Goal: Transaction & Acquisition: Download file/media

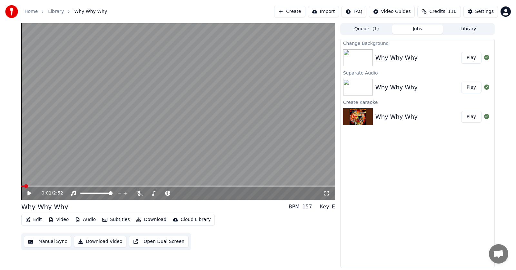
click at [35, 218] on button "Edit" at bounding box center [34, 219] width 22 height 9
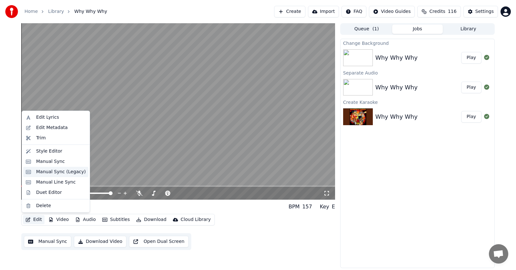
click at [47, 170] on div "Manual Sync (Legacy)" at bounding box center [61, 172] width 50 height 6
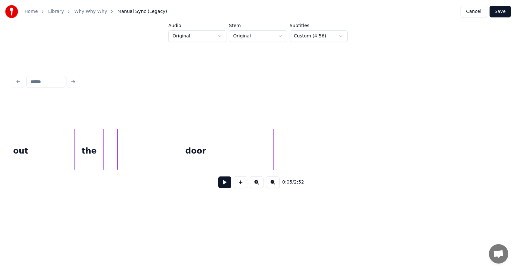
scroll to position [0, 29830]
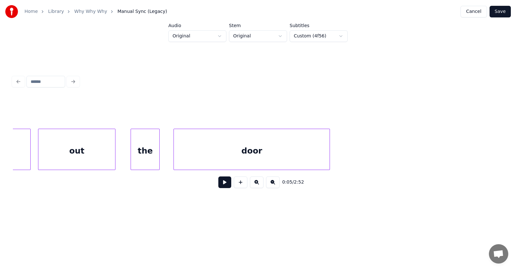
click at [304, 153] on div "door" at bounding box center [252, 151] width 156 height 44
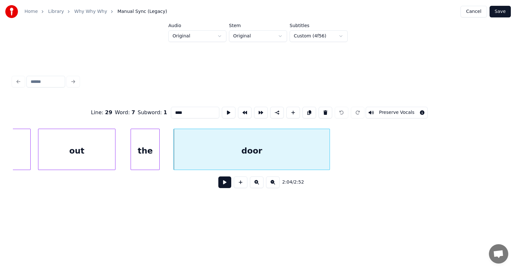
click at [221, 187] on button at bounding box center [224, 182] width 13 height 12
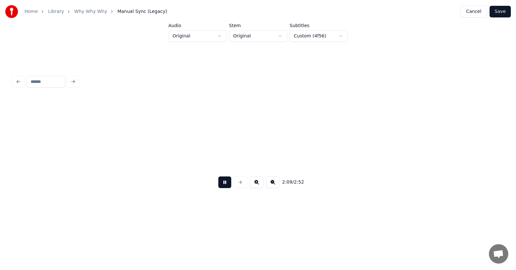
scroll to position [0, 31308]
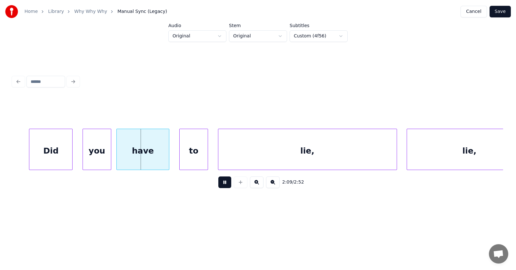
click at [221, 187] on button at bounding box center [224, 182] width 13 height 12
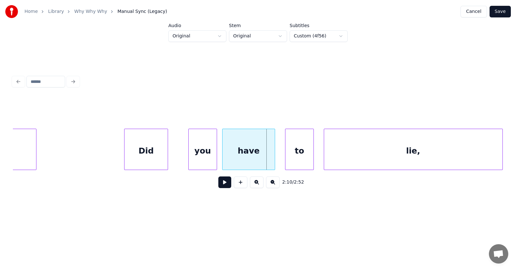
click at [147, 150] on div "Did" at bounding box center [145, 151] width 43 height 44
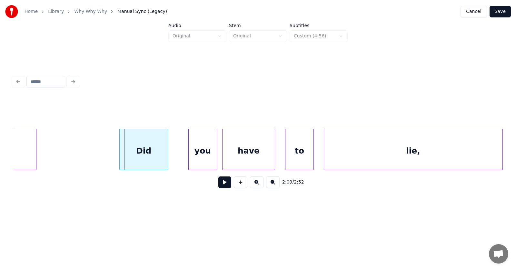
click at [120, 150] on div at bounding box center [121, 149] width 2 height 41
click at [191, 150] on div "you" at bounding box center [191, 151] width 28 height 44
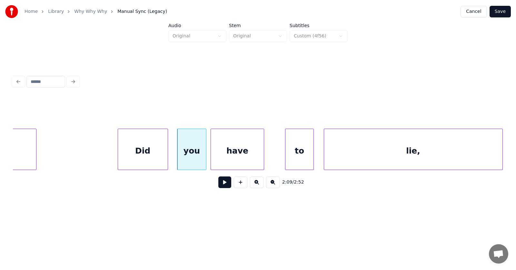
click at [231, 153] on div "have" at bounding box center [237, 151] width 53 height 44
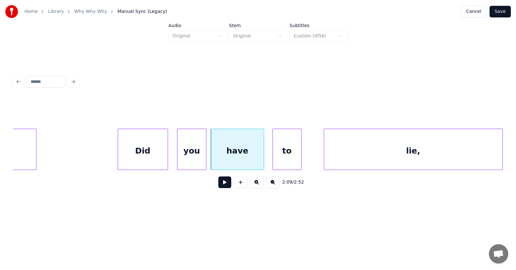
click at [283, 156] on div "to" at bounding box center [287, 151] width 28 height 44
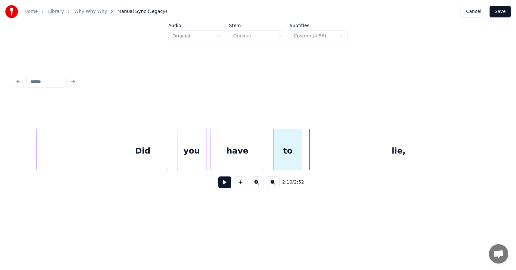
click at [323, 154] on div "lie," at bounding box center [399, 151] width 178 height 44
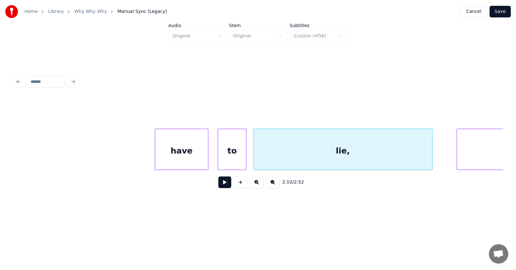
scroll to position [0, 31398]
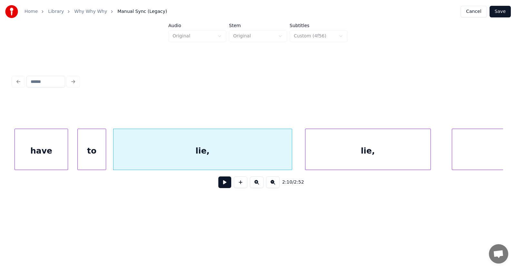
click at [360, 151] on div "lie," at bounding box center [367, 151] width 125 height 44
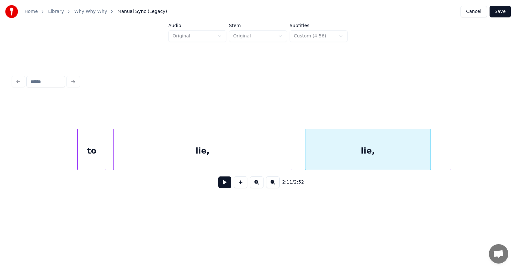
scroll to position [0, 31475]
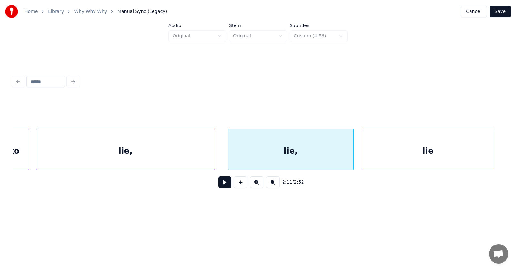
click at [457, 156] on div "lie" at bounding box center [428, 151] width 130 height 44
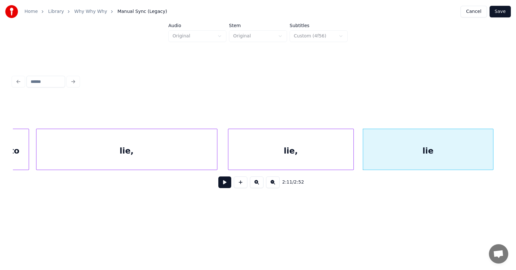
click at [216, 152] on div at bounding box center [216, 149] width 2 height 41
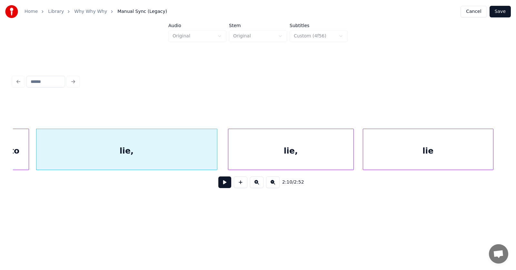
click at [219, 182] on button at bounding box center [224, 182] width 13 height 12
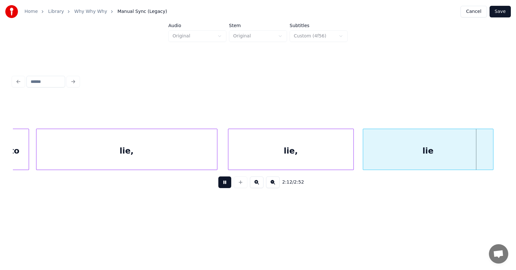
scroll to position [0, 31969]
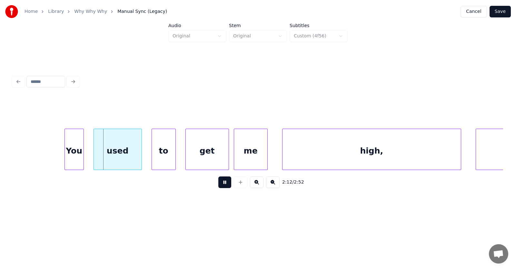
click at [219, 182] on button at bounding box center [224, 182] width 13 height 12
click at [80, 156] on div "You" at bounding box center [78, 151] width 19 height 44
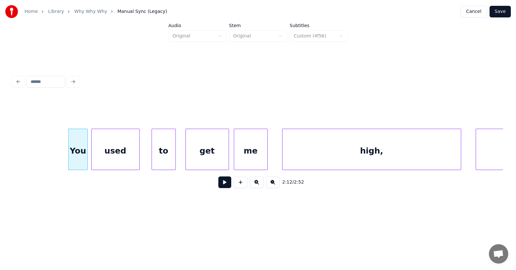
click at [115, 158] on div "used" at bounding box center [116, 151] width 48 height 44
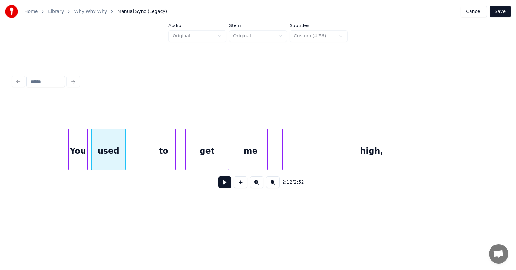
click at [125, 157] on div at bounding box center [124, 149] width 2 height 41
click at [144, 155] on div "to" at bounding box center [148, 151] width 24 height 44
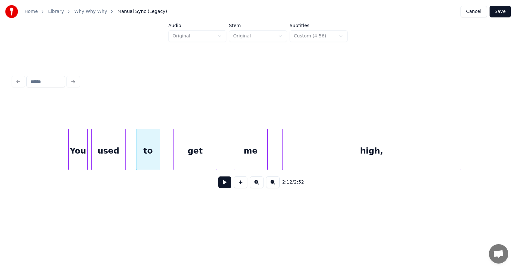
click at [190, 157] on div "get" at bounding box center [195, 151] width 43 height 44
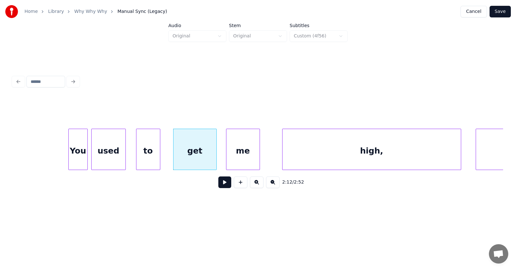
click at [236, 158] on div "me" at bounding box center [242, 151] width 33 height 44
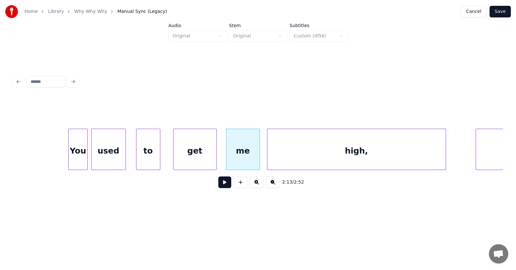
click at [282, 156] on div "high," at bounding box center [356, 151] width 178 height 44
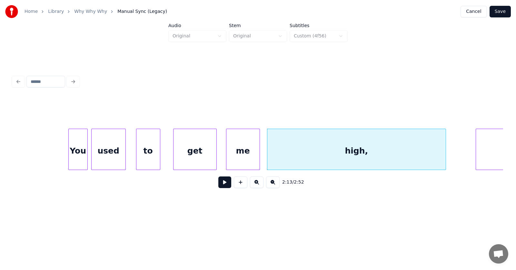
scroll to position [0, 32071]
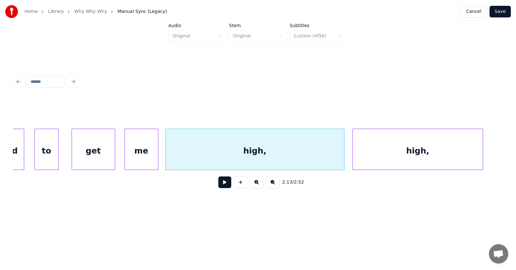
click at [458, 154] on div "high," at bounding box center [418, 151] width 130 height 44
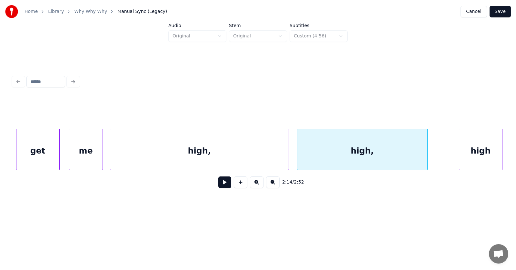
scroll to position [0, 32182]
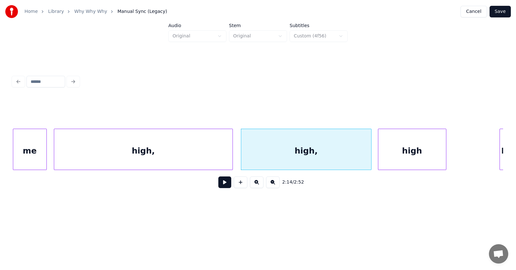
click at [379, 157] on div at bounding box center [379, 149] width 2 height 41
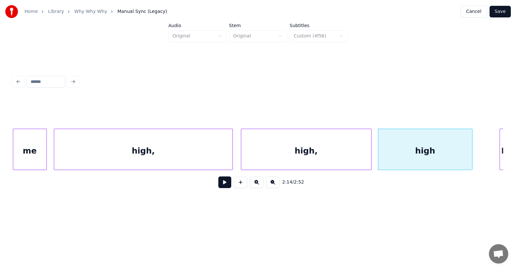
click at [471, 155] on div at bounding box center [471, 149] width 2 height 41
click at [314, 150] on div "high," at bounding box center [306, 151] width 130 height 44
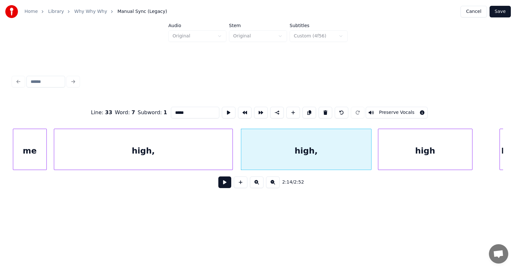
click at [220, 188] on button at bounding box center [224, 182] width 13 height 12
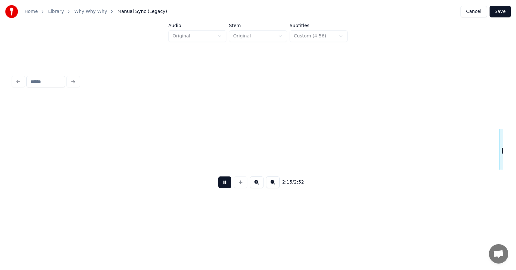
scroll to position [0, 32674]
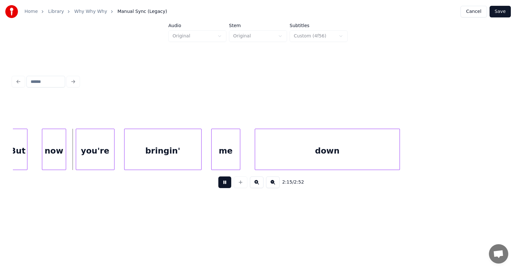
click at [220, 188] on button at bounding box center [224, 182] width 13 height 12
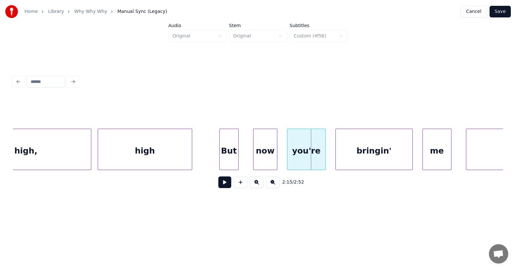
scroll to position [0, 32407]
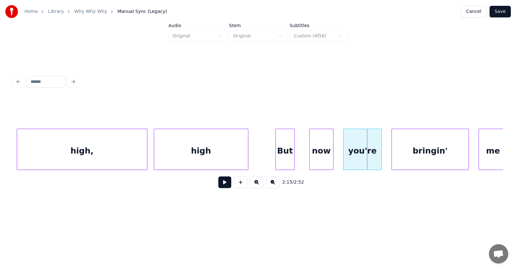
click at [233, 148] on div "high" at bounding box center [201, 151] width 94 height 44
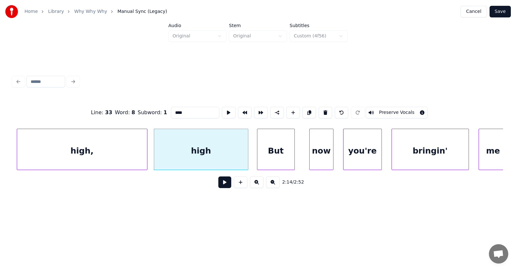
click at [257, 154] on div at bounding box center [258, 149] width 2 height 41
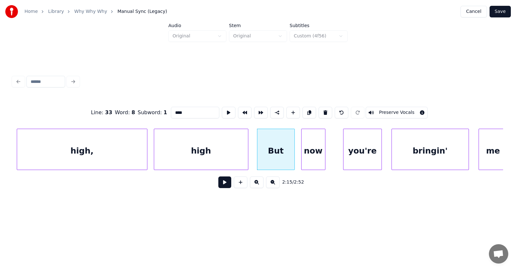
click at [318, 157] on div "now" at bounding box center [313, 151] width 24 height 44
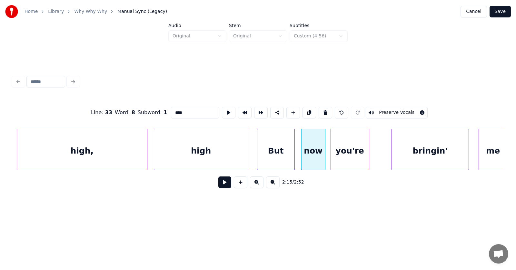
click at [341, 159] on div "you're" at bounding box center [350, 151] width 38 height 44
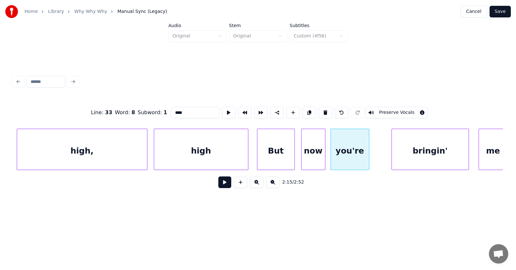
click at [220, 146] on div "high" at bounding box center [201, 151] width 94 height 44
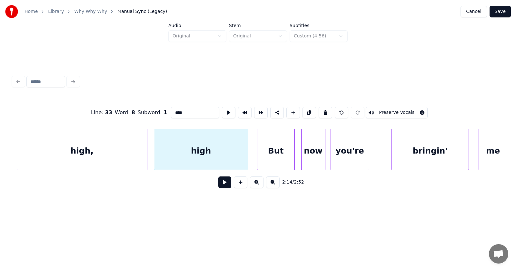
click at [218, 187] on button at bounding box center [224, 182] width 13 height 12
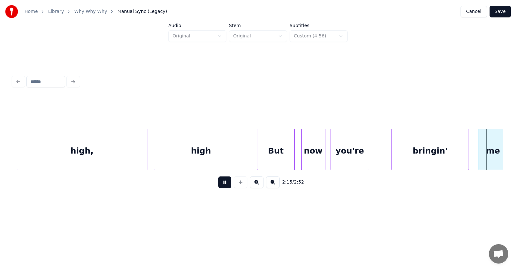
scroll to position [0, 32900]
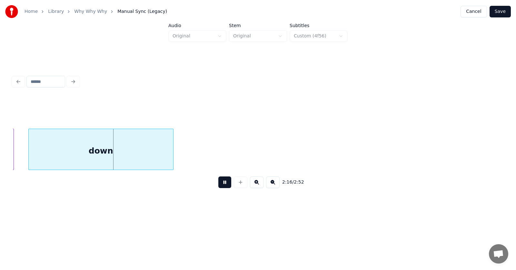
click at [218, 187] on button at bounding box center [224, 182] width 13 height 12
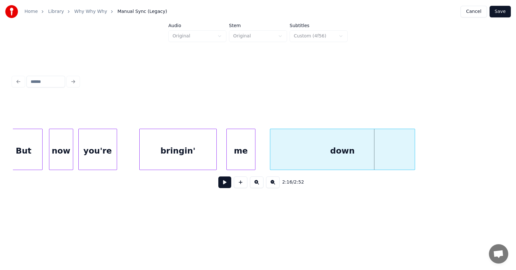
scroll to position [0, 32603]
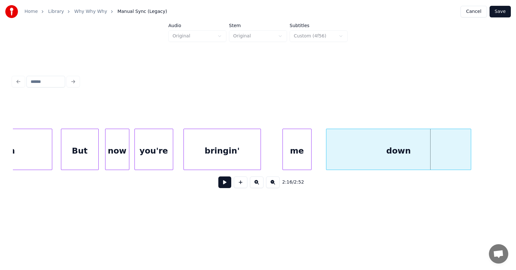
click at [243, 148] on div "bringin'" at bounding box center [222, 151] width 77 height 44
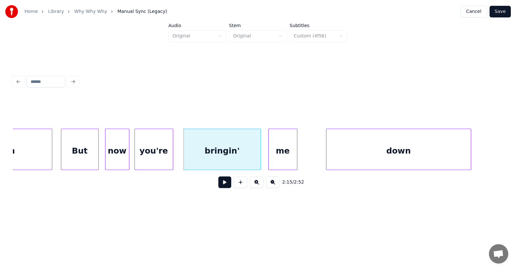
click at [286, 153] on div "me" at bounding box center [283, 151] width 28 height 44
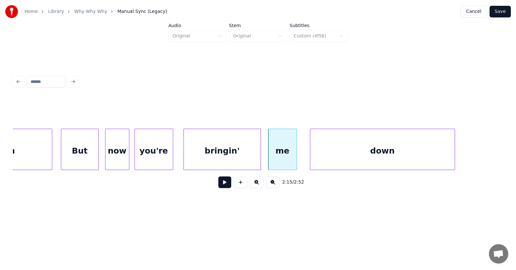
click at [339, 157] on div "down" at bounding box center [382, 151] width 144 height 44
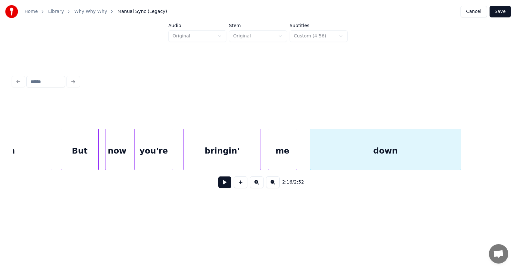
click at [461, 150] on div at bounding box center [460, 149] width 2 height 41
click at [224, 185] on button at bounding box center [224, 182] width 13 height 12
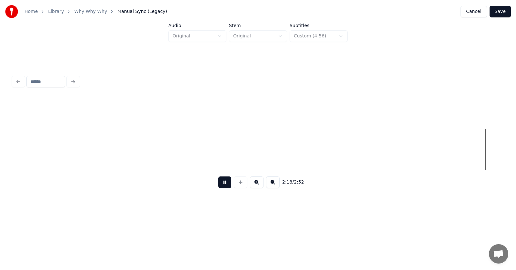
scroll to position [0, 33586]
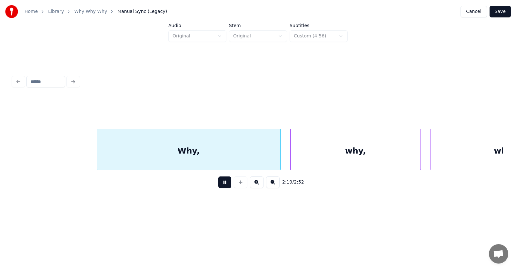
click at [224, 185] on button at bounding box center [224, 182] width 13 height 12
click at [172, 157] on div "Why," at bounding box center [184, 151] width 183 height 44
click at [84, 151] on div at bounding box center [85, 149] width 2 height 41
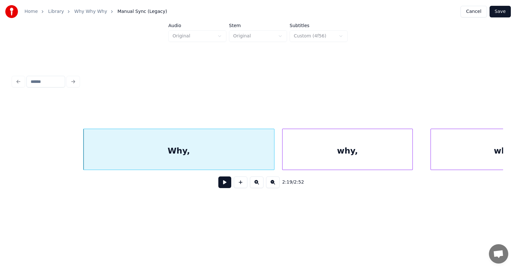
click at [353, 149] on div "why," at bounding box center [347, 151] width 130 height 44
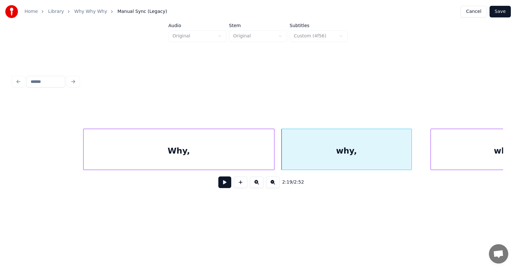
scroll to position [0, 33656]
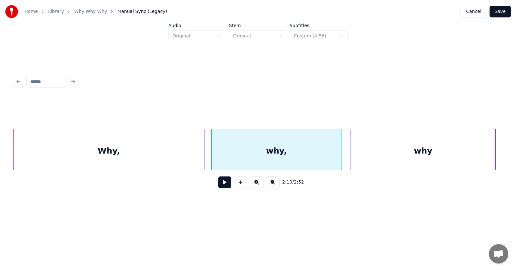
click at [450, 147] on div "why" at bounding box center [423, 151] width 144 height 44
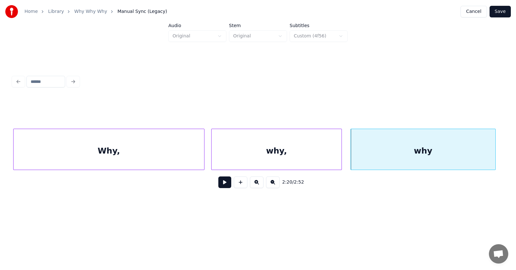
click at [223, 185] on button at bounding box center [224, 182] width 13 height 12
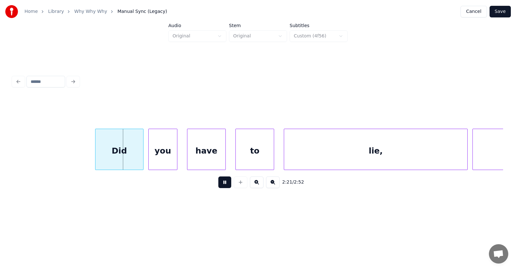
click at [223, 185] on button at bounding box center [224, 182] width 13 height 12
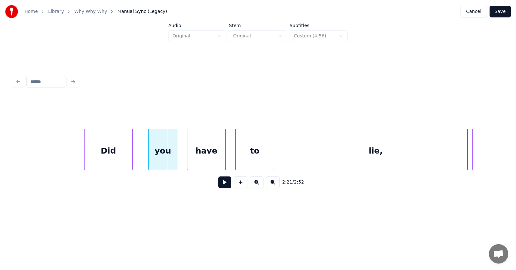
click at [110, 155] on div "Did" at bounding box center [108, 151] width 48 height 44
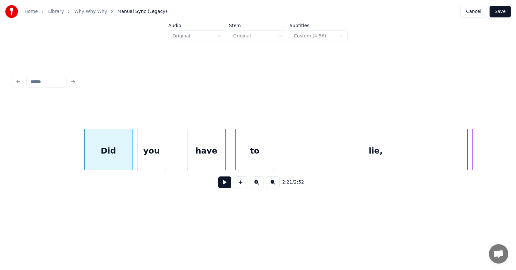
click at [148, 162] on div "you" at bounding box center [151, 151] width 28 height 44
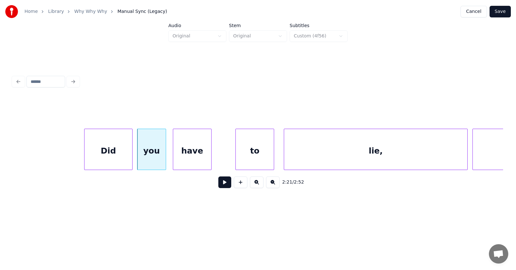
click at [191, 161] on div "have" at bounding box center [192, 151] width 38 height 44
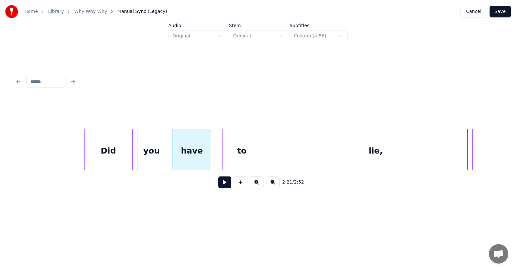
click at [236, 154] on div "to" at bounding box center [242, 151] width 38 height 44
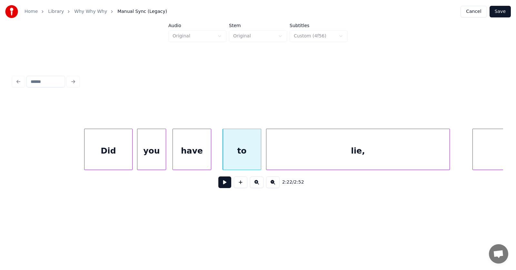
click at [290, 156] on div "lie," at bounding box center [357, 151] width 183 height 44
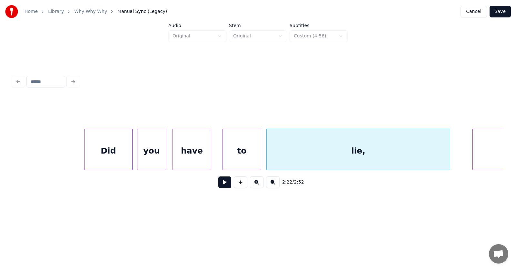
scroll to position [0, 34255]
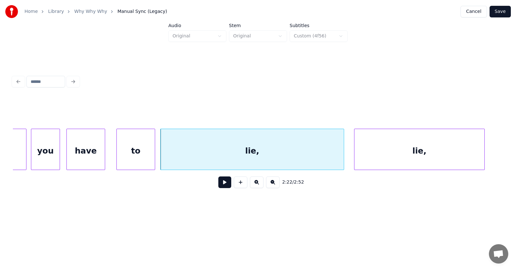
click at [393, 158] on div "lie," at bounding box center [419, 151] width 130 height 44
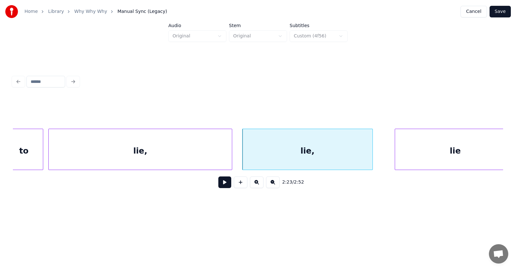
scroll to position [0, 34423]
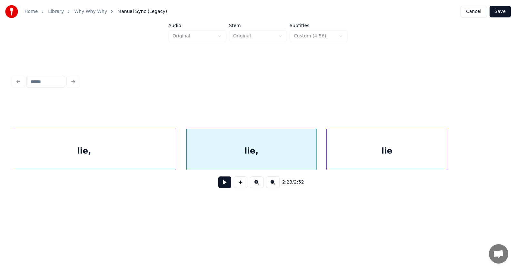
click at [391, 152] on div "lie" at bounding box center [387, 151] width 120 height 44
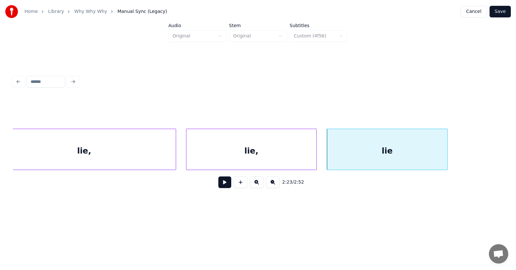
click at [222, 182] on button at bounding box center [224, 182] width 13 height 12
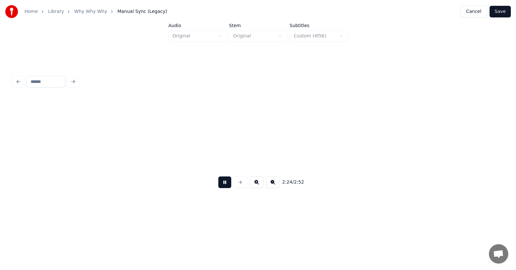
scroll to position [0, 34913]
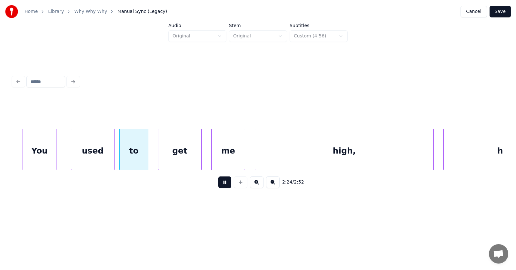
click at [221, 184] on button at bounding box center [224, 182] width 13 height 12
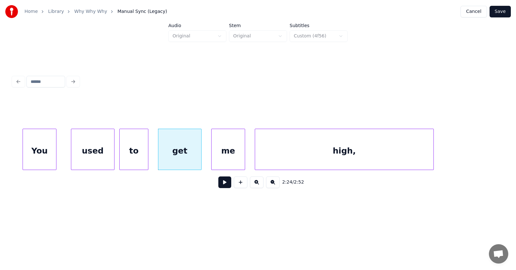
scroll to position [0, 34815]
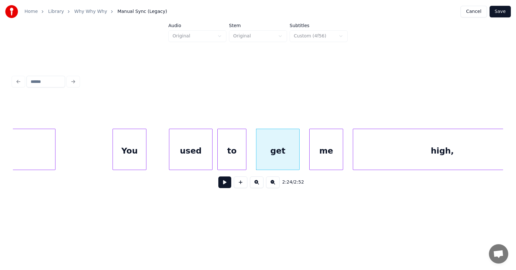
click at [138, 154] on div "You" at bounding box center [129, 151] width 33 height 44
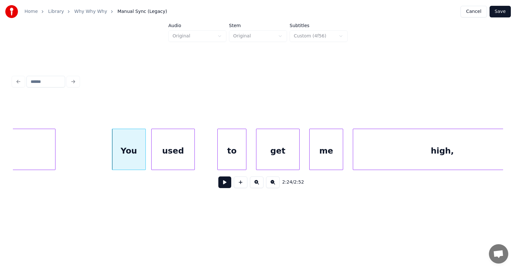
click at [169, 158] on div "used" at bounding box center [173, 151] width 43 height 44
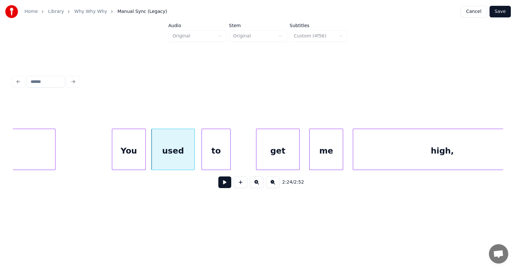
click at [212, 159] on div "to" at bounding box center [216, 151] width 28 height 44
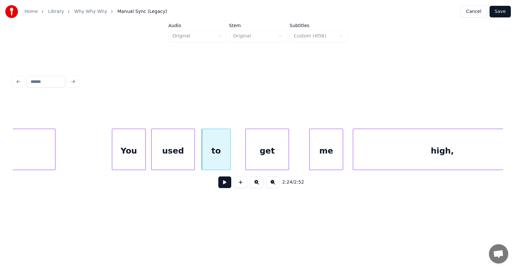
click at [256, 161] on div "get" at bounding box center [267, 151] width 43 height 44
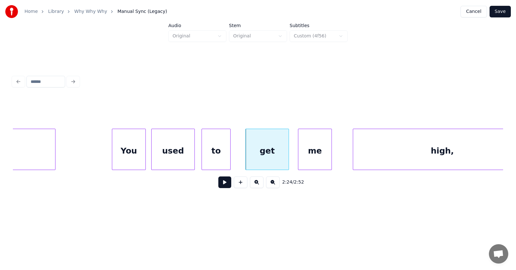
click at [308, 160] on div "me" at bounding box center [314, 151] width 33 height 44
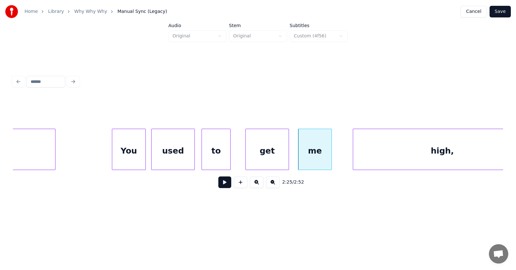
scroll to position [0, 34842]
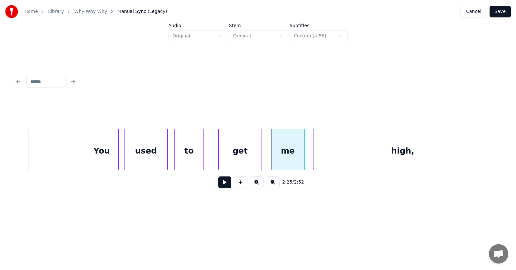
click at [371, 156] on div "high," at bounding box center [402, 151] width 178 height 44
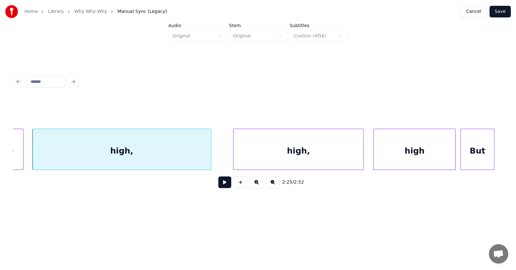
scroll to position [0, 35152]
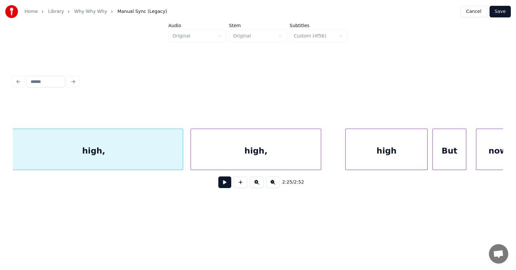
click at [259, 149] on div "high," at bounding box center [256, 151] width 130 height 44
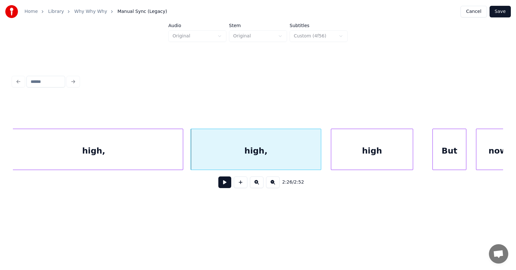
click at [351, 155] on div "high" at bounding box center [372, 151] width 82 height 44
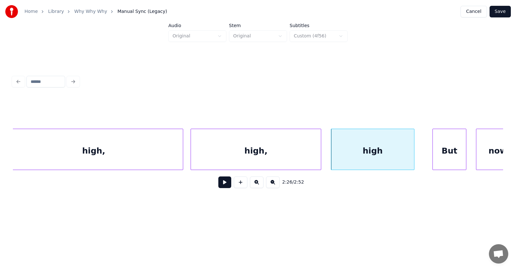
click at [413, 153] on div at bounding box center [413, 149] width 2 height 41
click at [433, 155] on div "But" at bounding box center [438, 151] width 33 height 44
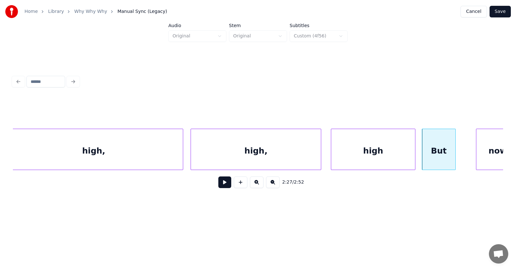
scroll to position [0, 35166]
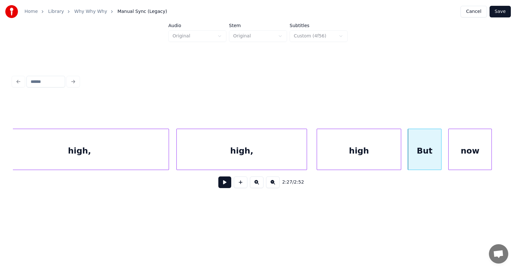
click at [476, 155] on div "now" at bounding box center [470, 151] width 43 height 44
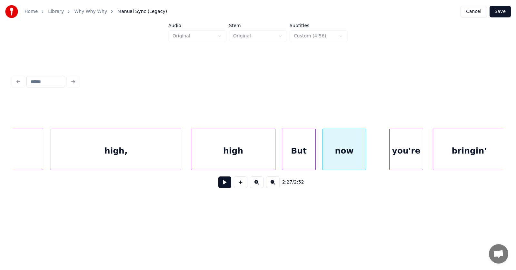
scroll to position [0, 35320]
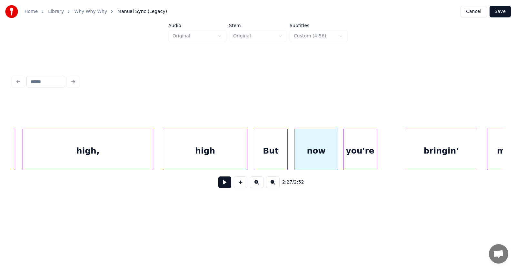
click at [354, 163] on div "you're" at bounding box center [359, 151] width 33 height 44
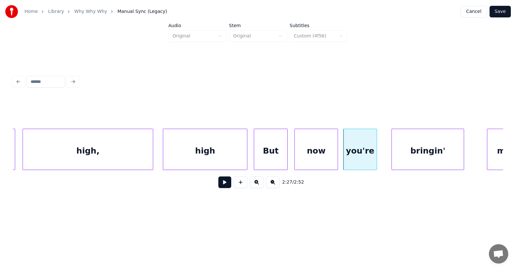
click at [425, 154] on div "bringin'" at bounding box center [428, 151] width 72 height 44
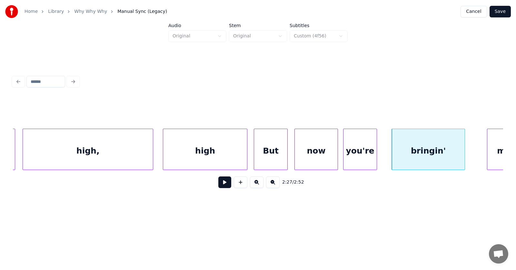
click at [464, 153] on div at bounding box center [464, 149] width 2 height 41
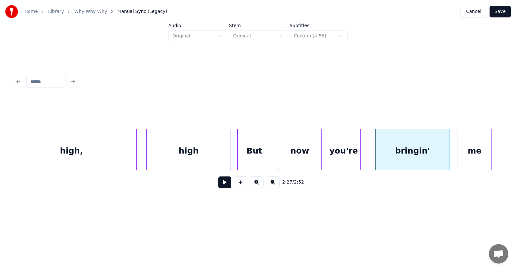
click at [487, 147] on div "me" at bounding box center [474, 151] width 33 height 44
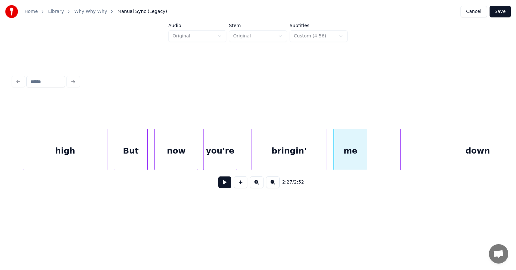
scroll to position [0, 35509]
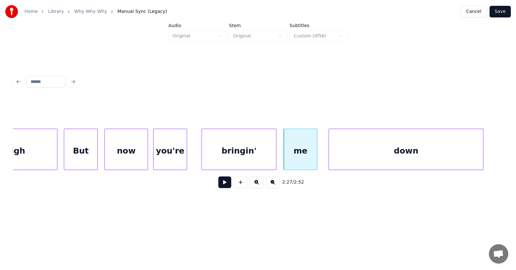
click at [402, 154] on div "down" at bounding box center [406, 151] width 154 height 44
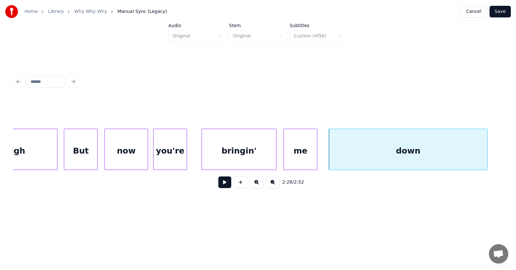
click at [487, 153] on div at bounding box center [486, 149] width 2 height 41
click at [223, 185] on button at bounding box center [224, 182] width 13 height 12
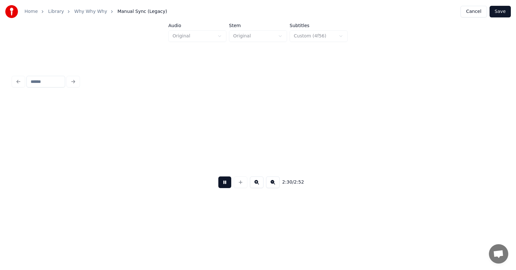
scroll to position [0, 36494]
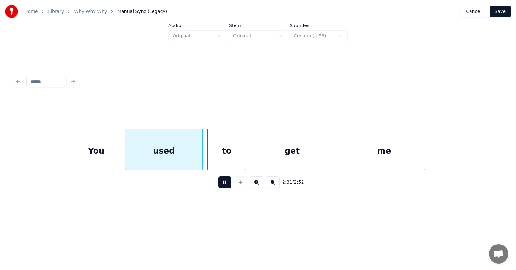
click at [223, 185] on button at bounding box center [224, 182] width 13 height 12
click at [76, 160] on div "You" at bounding box center [84, 151] width 38 height 44
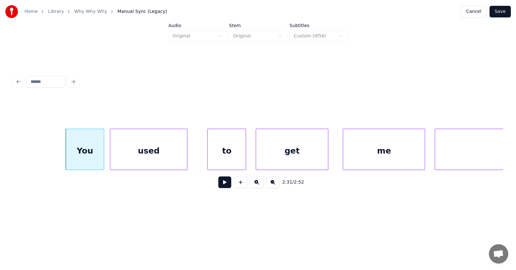
click at [130, 158] on div "used" at bounding box center [148, 151] width 77 height 44
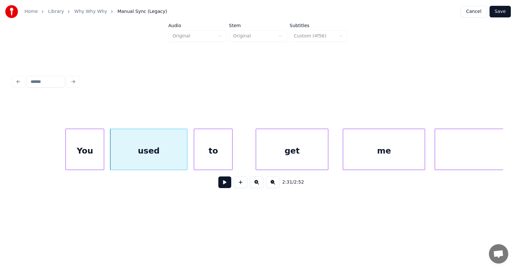
click at [205, 159] on div "to" at bounding box center [213, 151] width 38 height 44
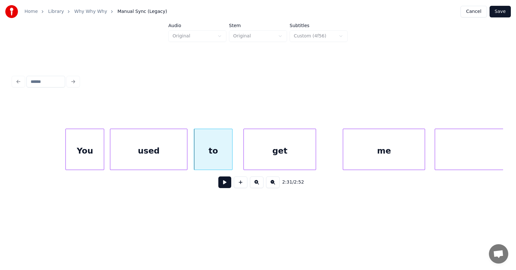
click at [257, 157] on div "get" at bounding box center [280, 151] width 72 height 44
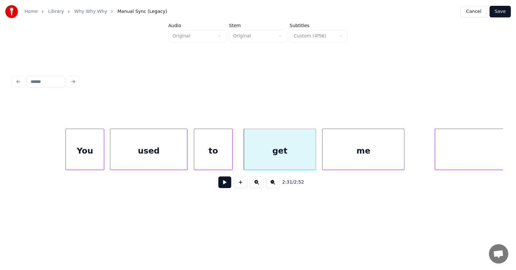
click at [346, 156] on div "me" at bounding box center [363, 151] width 82 height 44
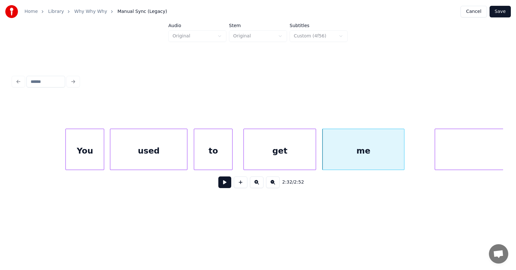
scroll to position [0, 36593]
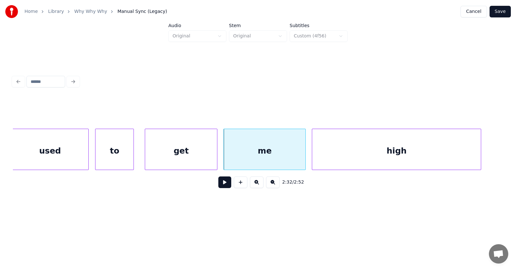
click at [421, 151] on div "high" at bounding box center [396, 151] width 169 height 44
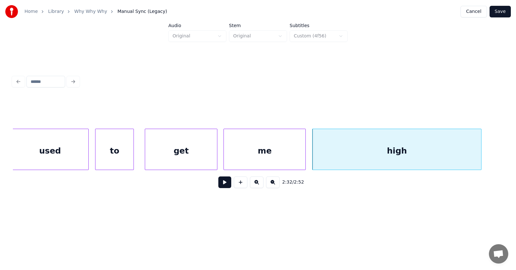
click at [219, 185] on button at bounding box center [224, 182] width 13 height 12
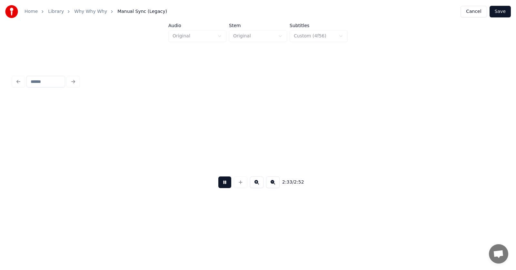
scroll to position [0, 37085]
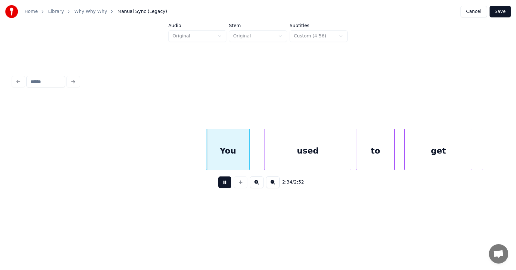
click at [219, 185] on button at bounding box center [224, 182] width 13 height 12
click at [212, 154] on div "You" at bounding box center [215, 151] width 43 height 44
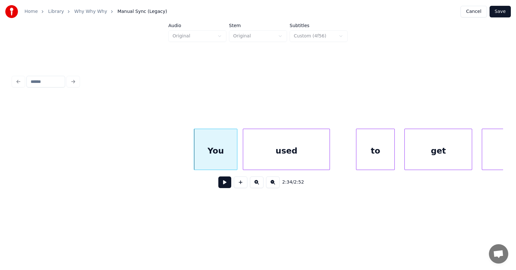
click at [268, 158] on div "used" at bounding box center [286, 151] width 86 height 44
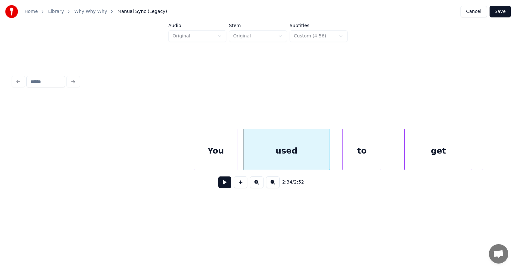
click at [355, 158] on div "to" at bounding box center [362, 151] width 38 height 44
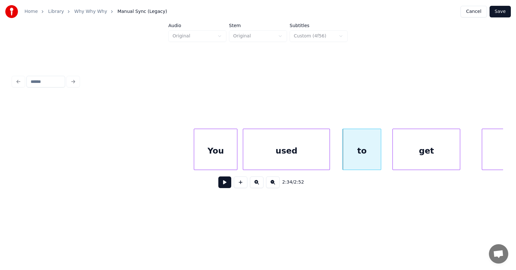
click at [437, 159] on div "get" at bounding box center [426, 151] width 67 height 44
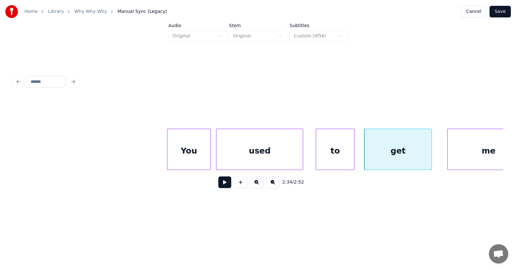
scroll to position [0, 37144]
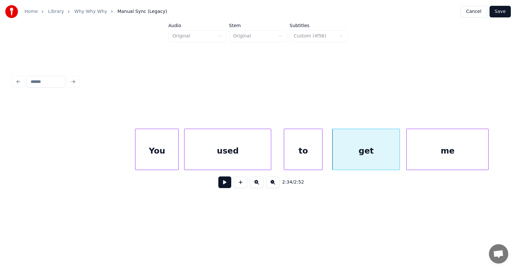
click at [449, 156] on div "me" at bounding box center [448, 151] width 82 height 44
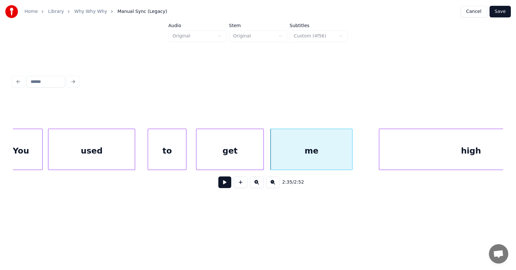
scroll to position [0, 37338]
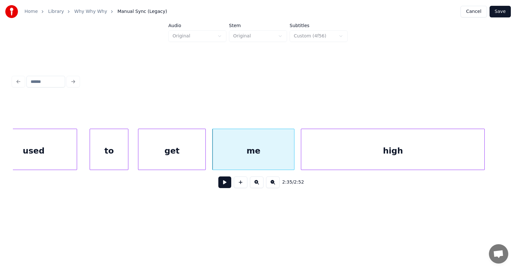
click at [411, 160] on div "high" at bounding box center [392, 151] width 183 height 44
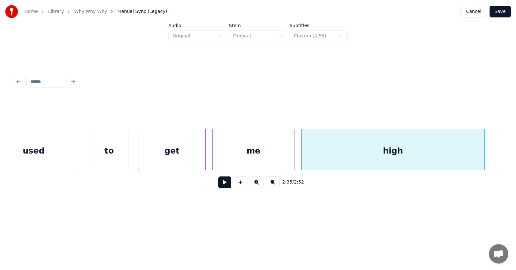
click at [224, 184] on button at bounding box center [224, 182] width 13 height 12
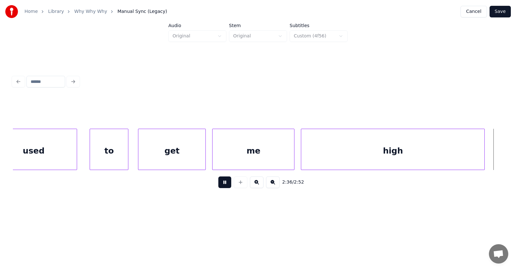
scroll to position [0, 37829]
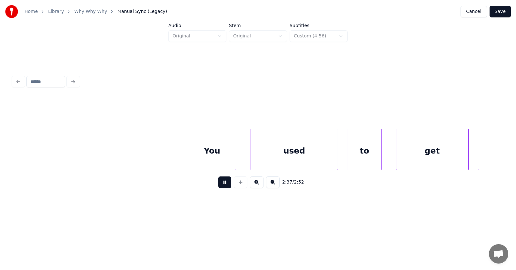
click at [224, 184] on button at bounding box center [224, 182] width 13 height 12
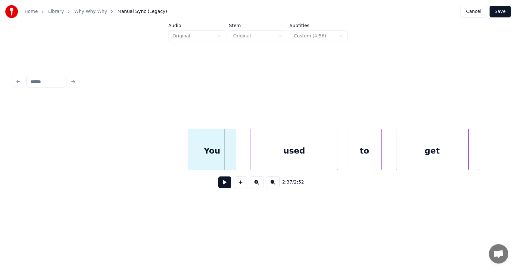
scroll to position [0, 37588]
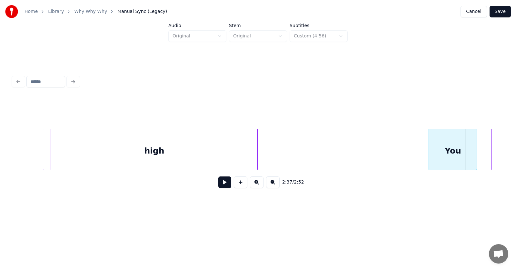
click at [256, 150] on div at bounding box center [256, 149] width 2 height 41
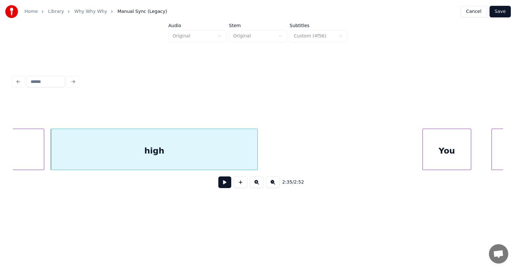
click at [439, 155] on div "You" at bounding box center [447, 151] width 48 height 44
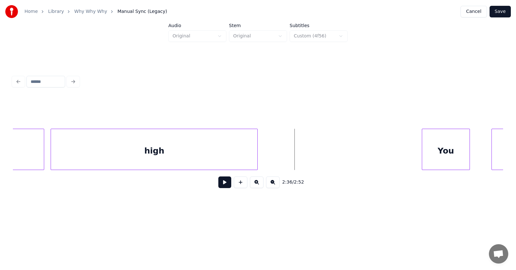
click at [222, 184] on button at bounding box center [224, 182] width 13 height 12
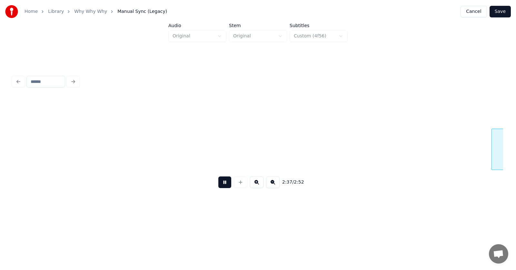
scroll to position [0, 38079]
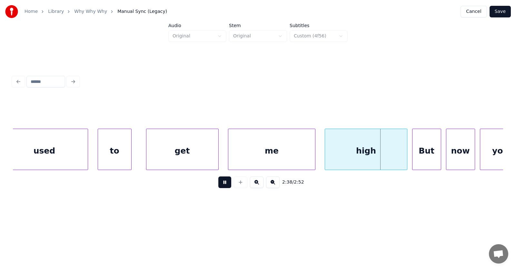
click at [222, 184] on button at bounding box center [224, 182] width 13 height 12
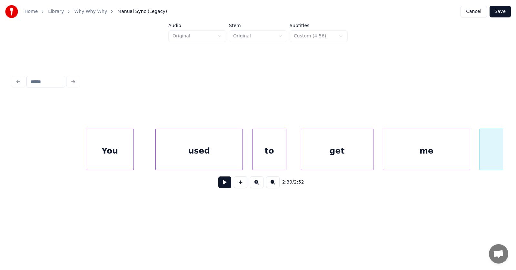
scroll to position [0, 37812]
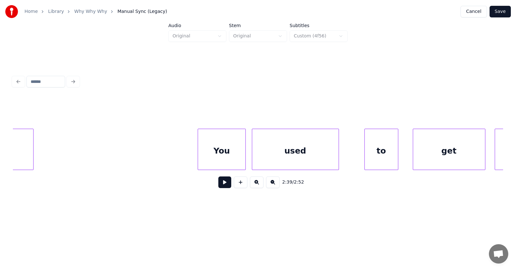
click at [293, 157] on div "used" at bounding box center [295, 151] width 86 height 44
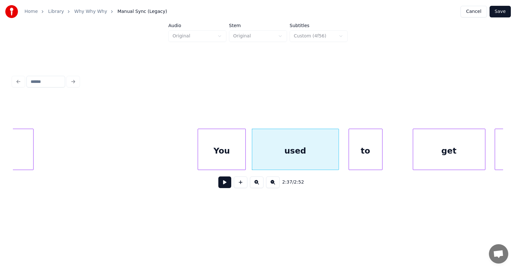
click at [362, 158] on div "to" at bounding box center [365, 151] width 33 height 44
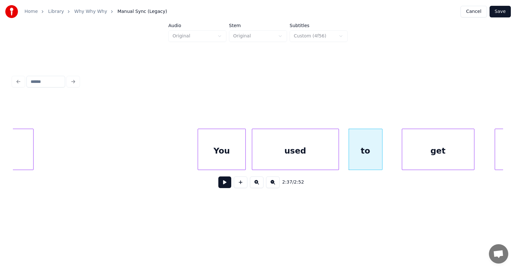
click at [418, 159] on div "get" at bounding box center [438, 151] width 72 height 44
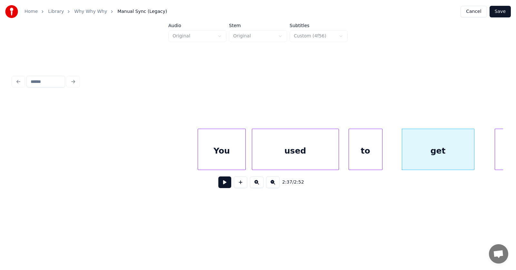
scroll to position [0, 37924]
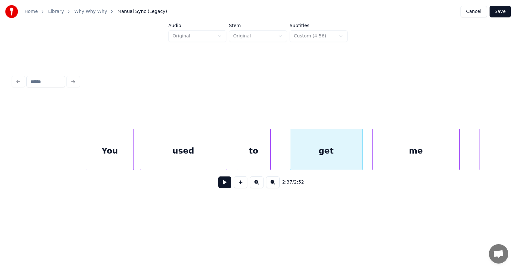
click at [408, 159] on div "me" at bounding box center [416, 151] width 86 height 44
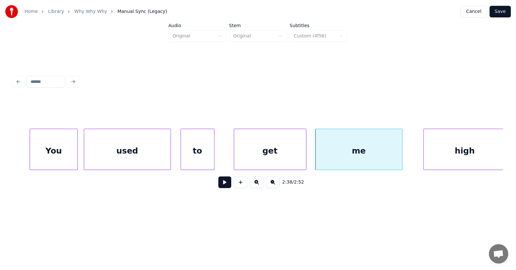
scroll to position [0, 38008]
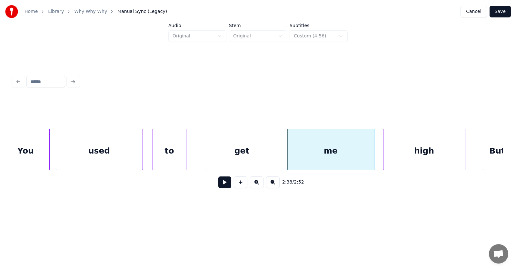
click at [430, 160] on div "high" at bounding box center [424, 151] width 82 height 44
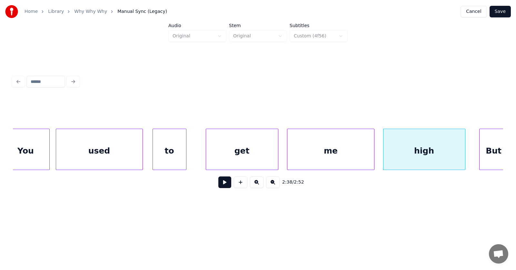
scroll to position [0, 38016]
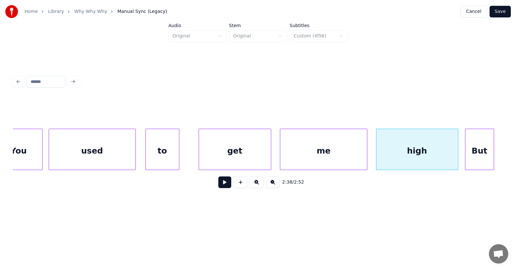
click at [484, 157] on div "But" at bounding box center [479, 151] width 28 height 44
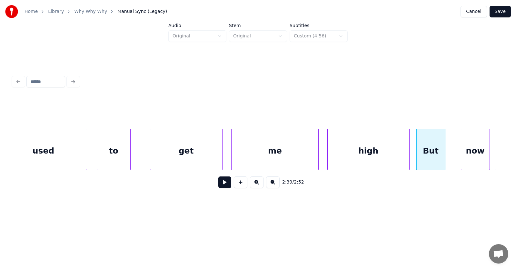
scroll to position [0, 38120]
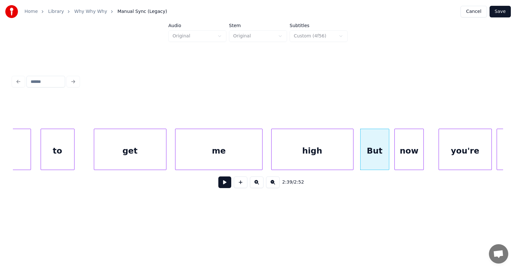
click at [418, 156] on div "now" at bounding box center [409, 151] width 28 height 44
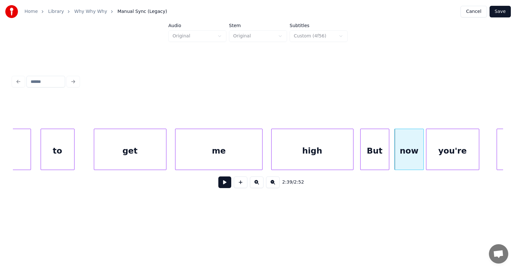
click at [439, 158] on div "you're" at bounding box center [452, 151] width 53 height 44
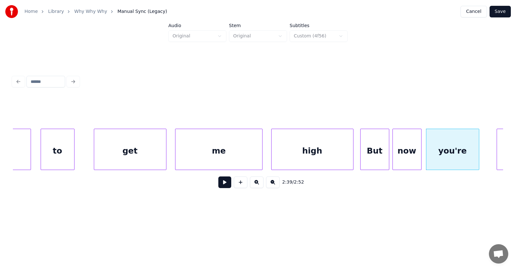
click at [410, 156] on div "now" at bounding box center [407, 151] width 28 height 44
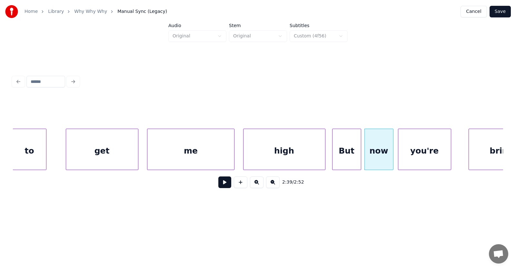
scroll to position [0, 38190]
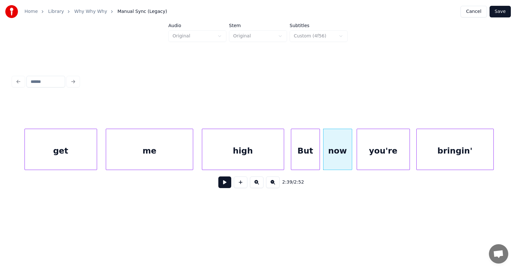
click at [463, 158] on div "bringin'" at bounding box center [455, 151] width 77 height 44
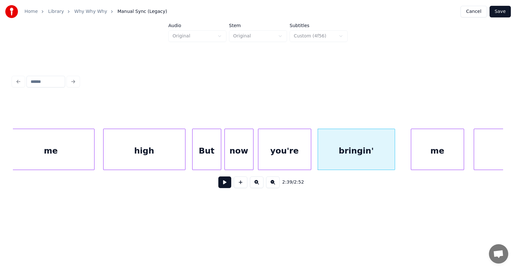
scroll to position [0, 38344]
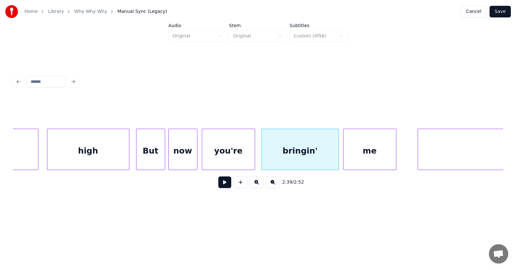
click at [375, 156] on div "me" at bounding box center [369, 151] width 53 height 44
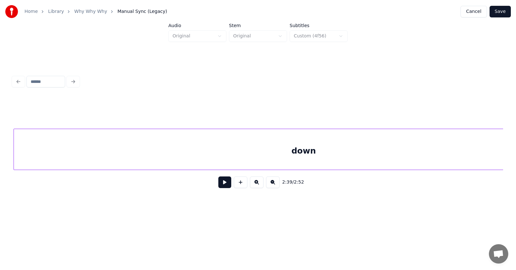
scroll to position [0, 38735]
click at [415, 158] on div "down" at bounding box center [304, 151] width 580 height 44
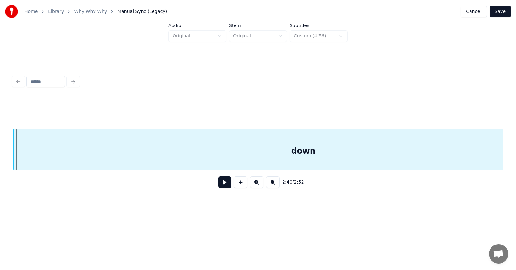
scroll to position [0, 38731]
click at [399, 158] on div "down" at bounding box center [304, 151] width 580 height 44
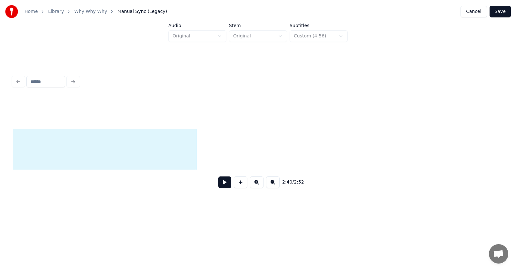
scroll to position [0, 39073]
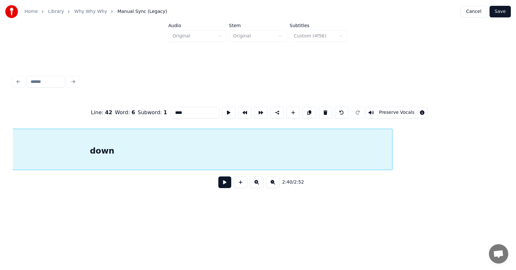
scroll to position [0, 39101]
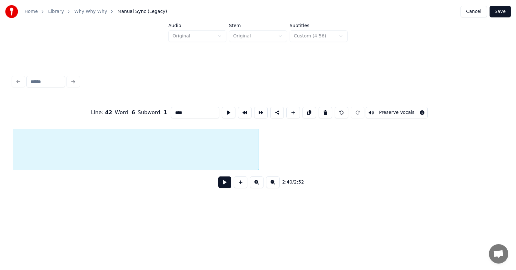
click at [258, 152] on div at bounding box center [258, 149] width 2 height 41
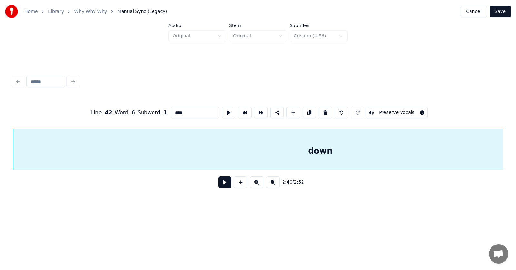
click at [223, 187] on button at bounding box center [224, 182] width 13 height 12
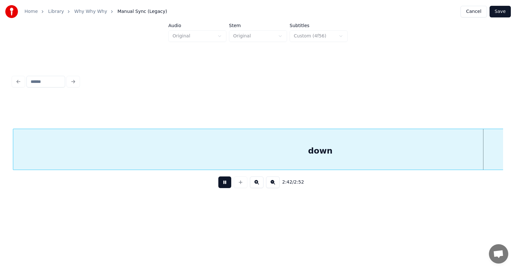
scroll to position [0, 39222]
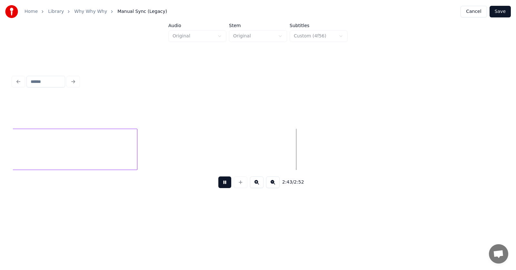
click at [224, 185] on button at bounding box center [224, 182] width 13 height 12
click at [502, 11] on button "Save" at bounding box center [499, 12] width 21 height 12
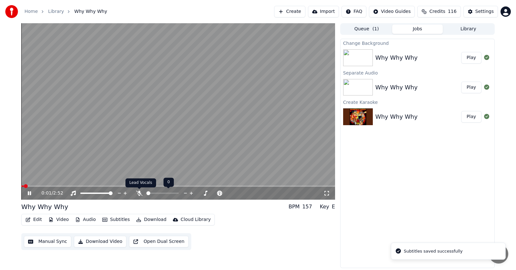
click at [138, 193] on icon at bounding box center [139, 193] width 6 height 5
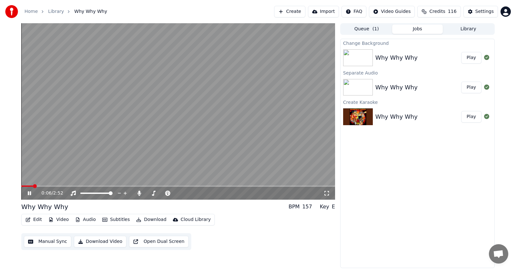
click at [30, 193] on icon at bounding box center [33, 193] width 15 height 5
click at [139, 193] on icon at bounding box center [139, 193] width 4 height 5
click at [36, 218] on button "Edit" at bounding box center [34, 219] width 22 height 9
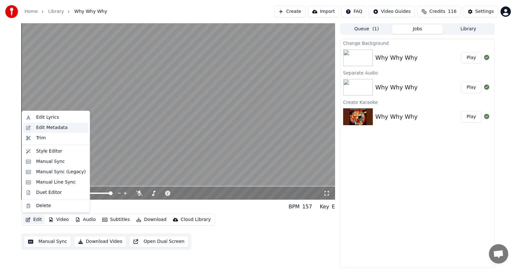
click at [44, 127] on div "Edit Metadata" at bounding box center [52, 127] width 32 height 6
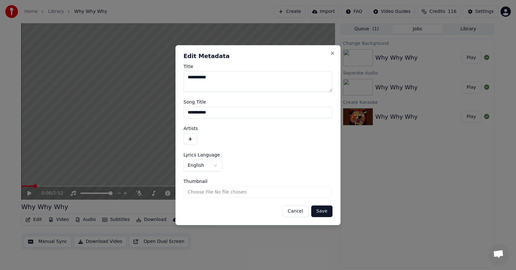
drag, startPoint x: 226, startPoint y: 82, endPoint x: 182, endPoint y: 81, distance: 43.9
click at [182, 81] on div "**********" at bounding box center [257, 135] width 165 height 180
click at [324, 208] on button "Save" at bounding box center [321, 211] width 21 height 12
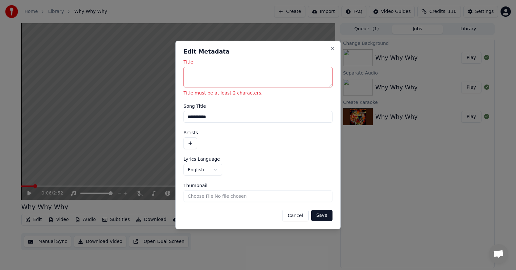
click at [189, 73] on textarea "Title" at bounding box center [257, 77] width 149 height 21
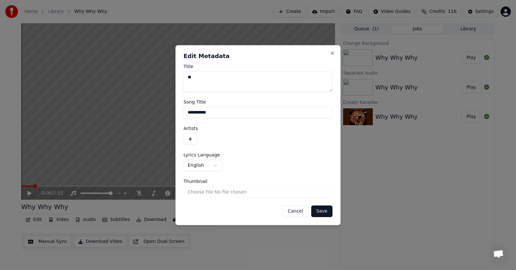
type textarea "**"
click at [320, 210] on button "Save" at bounding box center [321, 211] width 21 height 12
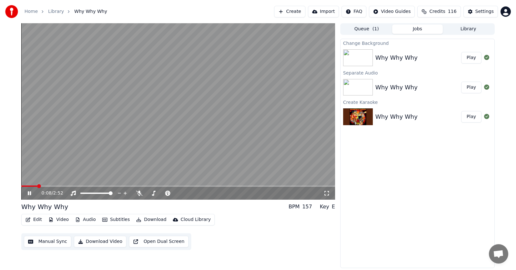
click at [28, 194] on icon at bounding box center [33, 193] width 15 height 5
click at [21, 185] on span at bounding box center [23, 186] width 4 height 4
click at [27, 192] on icon at bounding box center [33, 193] width 15 height 5
click at [32, 192] on icon at bounding box center [33, 193] width 15 height 5
click at [468, 58] on button "Play" at bounding box center [471, 58] width 20 height 12
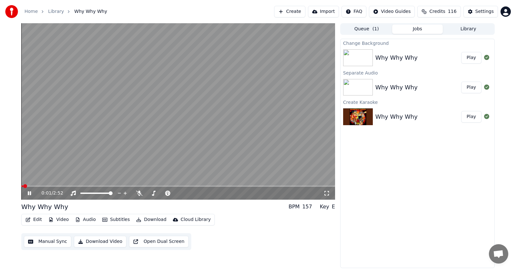
click at [35, 220] on button "Edit" at bounding box center [34, 219] width 22 height 9
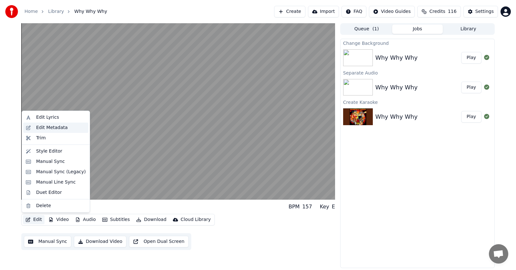
click at [43, 131] on div "Edit Metadata" at bounding box center [52, 127] width 32 height 6
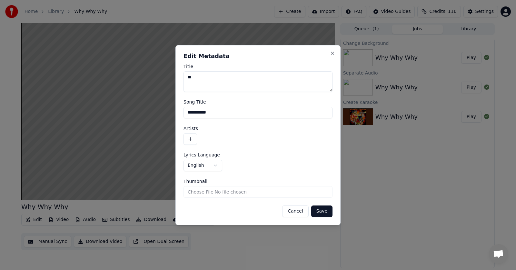
drag, startPoint x: 229, startPoint y: 114, endPoint x: 178, endPoint y: 114, distance: 51.6
click at [178, 114] on div "**********" at bounding box center [257, 135] width 165 height 180
click at [323, 213] on button "Save" at bounding box center [321, 211] width 21 height 12
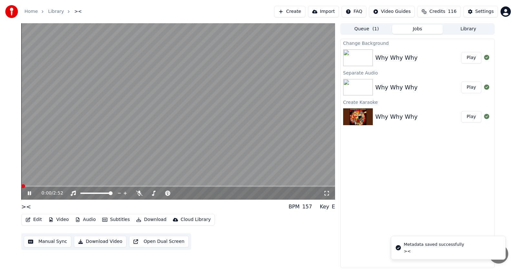
click at [21, 186] on span at bounding box center [23, 186] width 4 height 4
click at [30, 194] on icon at bounding box center [33, 193] width 15 height 5
click at [52, 184] on span at bounding box center [54, 186] width 4 height 4
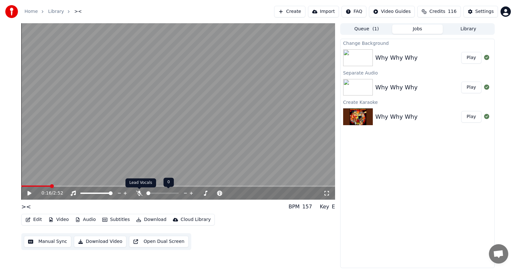
click at [141, 194] on icon at bounding box center [139, 193] width 6 height 5
click at [31, 192] on icon at bounding box center [33, 193] width 15 height 5
click at [31, 192] on icon at bounding box center [29, 193] width 3 height 4
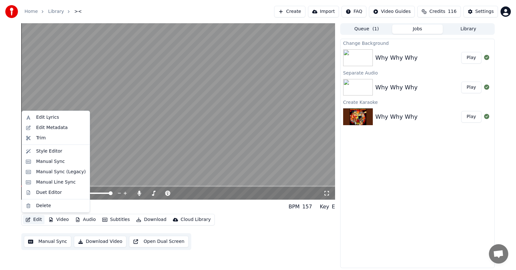
click at [38, 219] on button "Edit" at bounding box center [34, 219] width 22 height 9
click at [50, 173] on div "Manual Sync (Legacy)" at bounding box center [61, 172] width 50 height 6
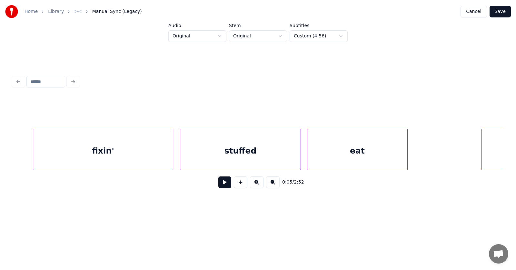
scroll to position [0, 6638]
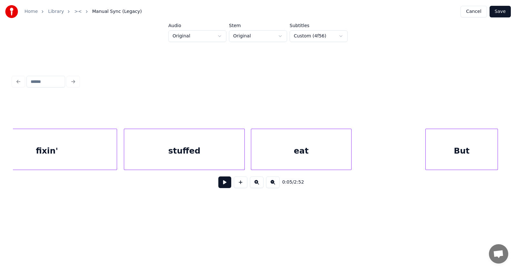
click at [185, 148] on div "stuffed" at bounding box center [184, 151] width 120 height 44
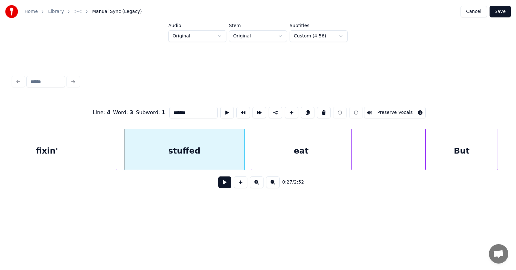
drag, startPoint x: 179, startPoint y: 112, endPoint x: 169, endPoint y: 112, distance: 10.0
click at [169, 112] on input "*******" at bounding box center [193, 113] width 48 height 12
type input "********"
click at [498, 11] on button "Save" at bounding box center [499, 12] width 21 height 12
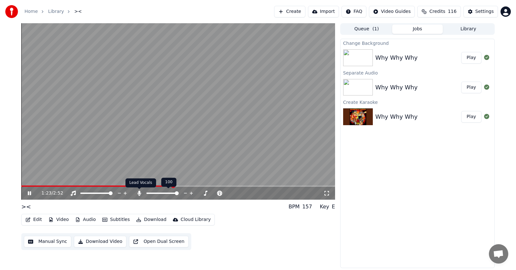
click at [138, 193] on icon at bounding box center [139, 193] width 4 height 5
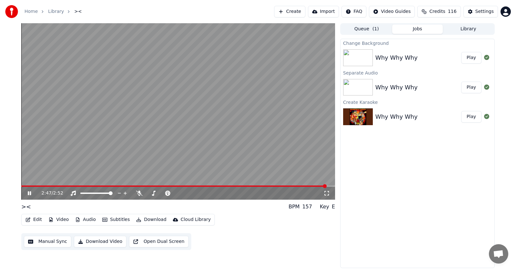
click at [29, 193] on icon at bounding box center [29, 193] width 3 height 4
click at [148, 220] on button "Download" at bounding box center [150, 219] width 35 height 9
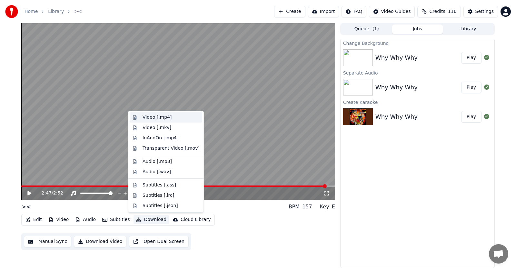
click at [150, 116] on div "Video [.mp4]" at bounding box center [157, 117] width 29 height 6
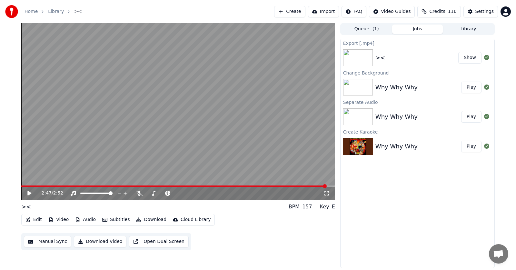
click at [469, 56] on button "Show" at bounding box center [469, 58] width 23 height 12
